Goal: Information Seeking & Learning: Find specific fact

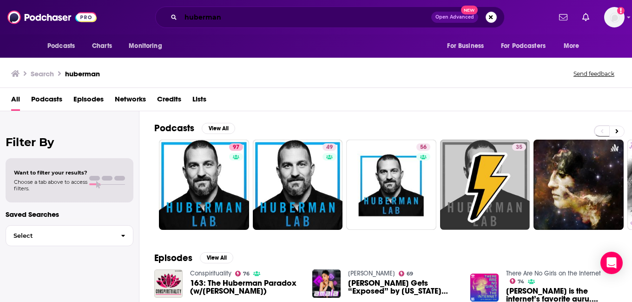
click at [218, 17] on input "huberman" at bounding box center [306, 17] width 251 height 15
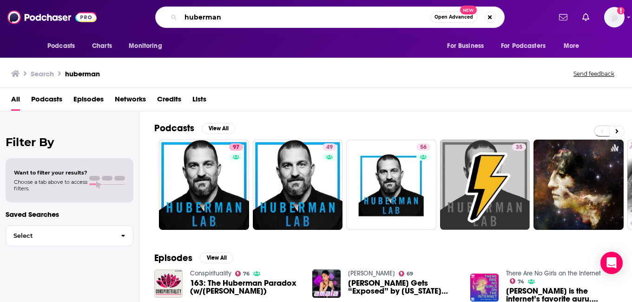
click at [218, 17] on input "huberman" at bounding box center [306, 17] width 250 height 15
paste input "Optimal Living Daily"
type input "Optimal Living Daily"
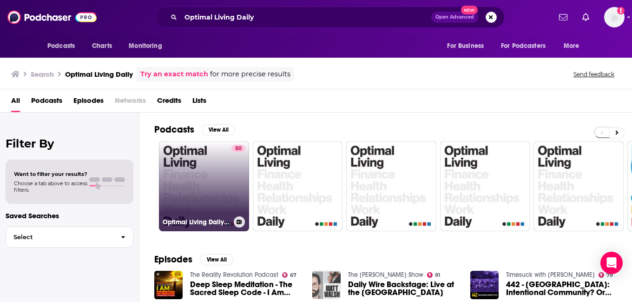
click at [211, 165] on link "80 Optimal Living Daily - Personal Development and Self-Improvement" at bounding box center [204, 186] width 90 height 90
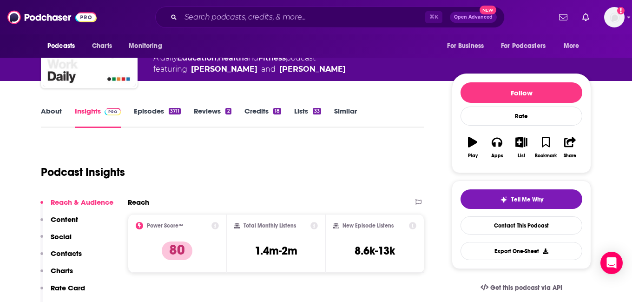
scroll to position [119, 0]
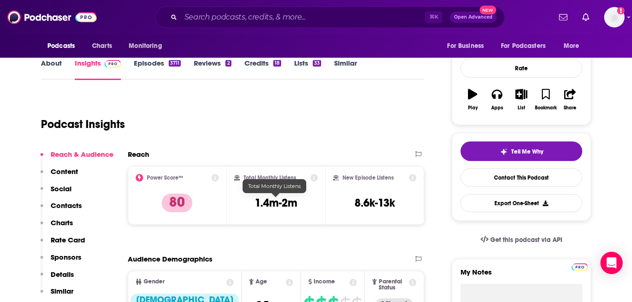
click at [277, 203] on h3 "1.4m-2m" at bounding box center [276, 203] width 43 height 14
copy div "1.4m-2m"
